Goal: Find specific page/section: Find specific page/section

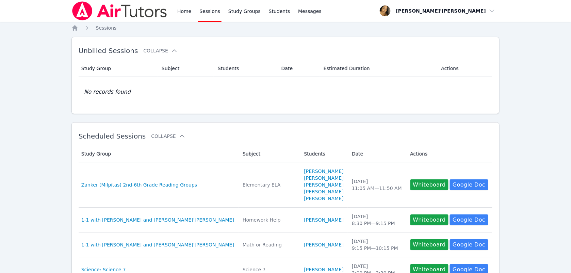
click at [85, 9] on img at bounding box center [119, 10] width 96 height 19
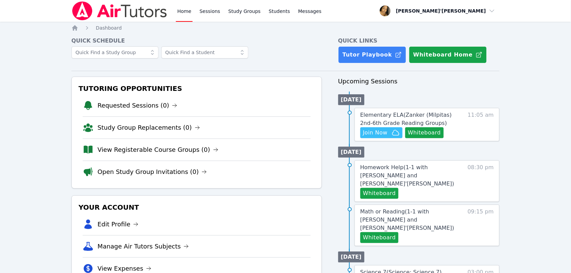
click at [50, 11] on nav "Home Sessions Study Groups Students Messages Open user menu Lee'Tayna Hostick O…" at bounding box center [285, 11] width 571 height 22
click at [176, 152] on link "View Registerable Course Groups (0)" at bounding box center [158, 150] width 121 height 10
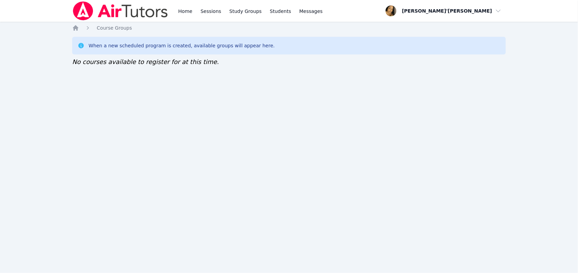
click at [46, 40] on div "Home Sessions Study Groups Students Messages Open user menu Lee'Tayna Hostick O…" at bounding box center [289, 136] width 578 height 273
